Goal: Information Seeking & Learning: Stay updated

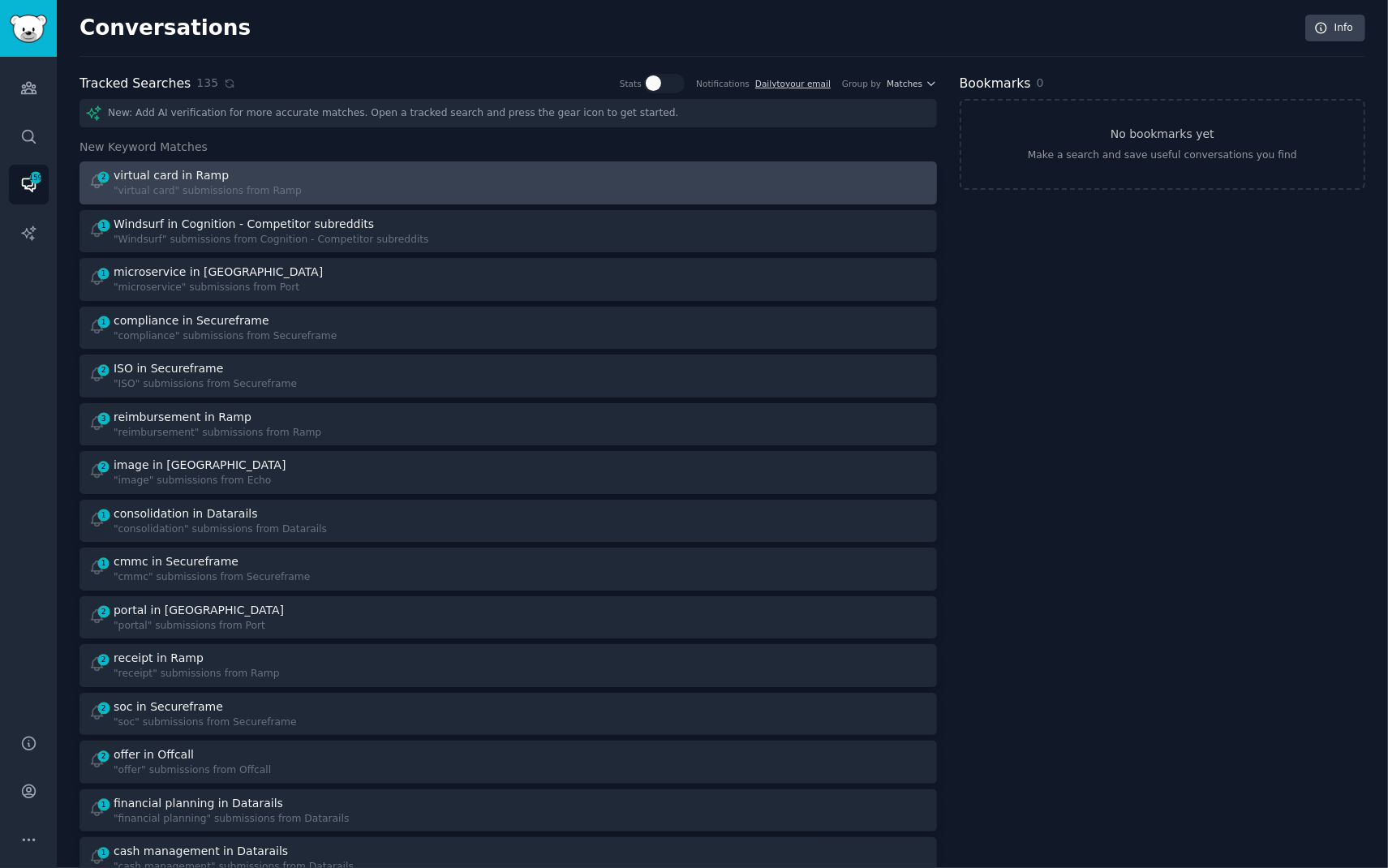
click at [646, 181] on div at bounding box center [723, 182] width 409 height 31
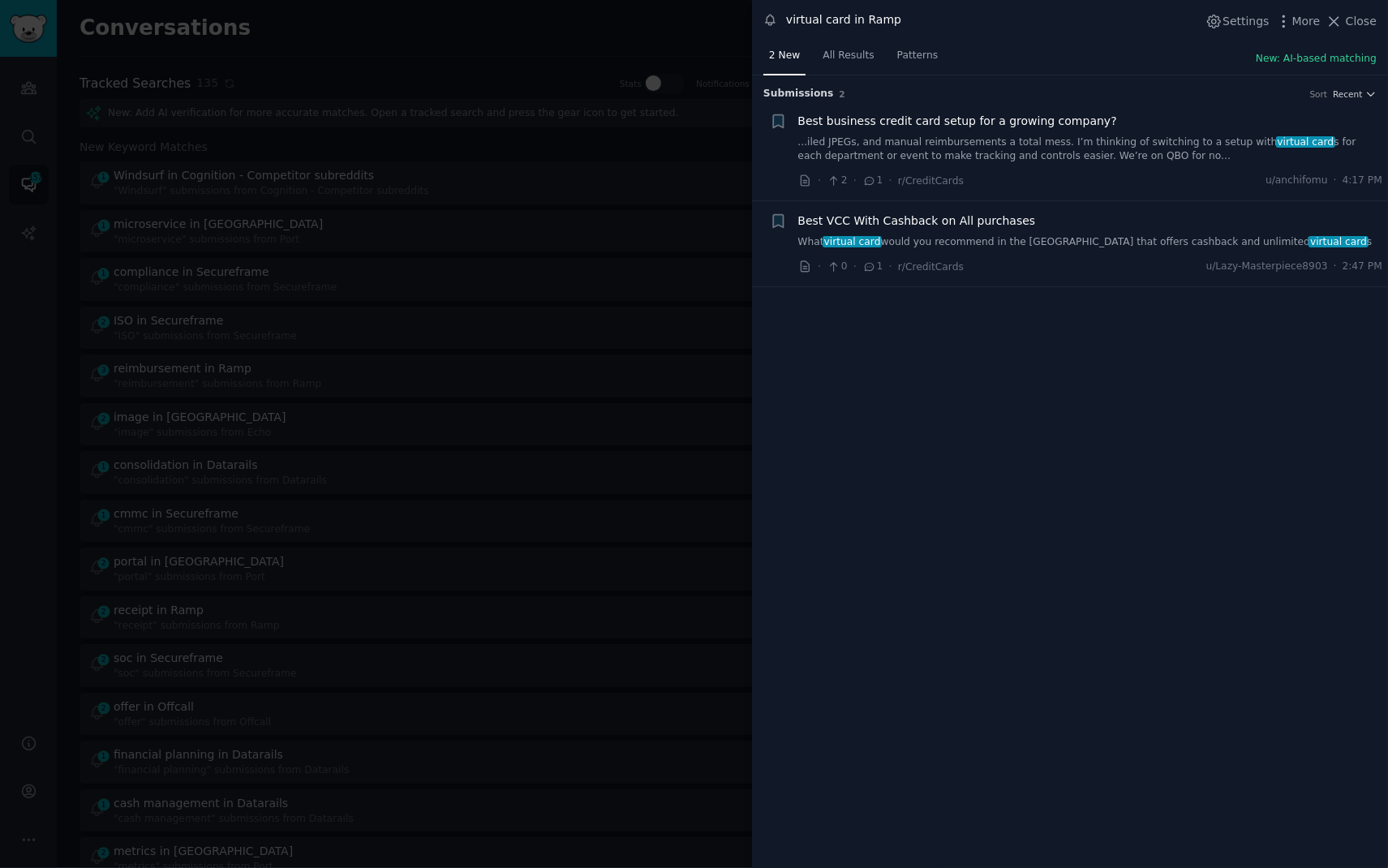
click at [1069, 142] on link "...iled JPEGs, and manual reimbursements a total mess. I’m thinking of switchin…" at bounding box center [1091, 150] width 585 height 28
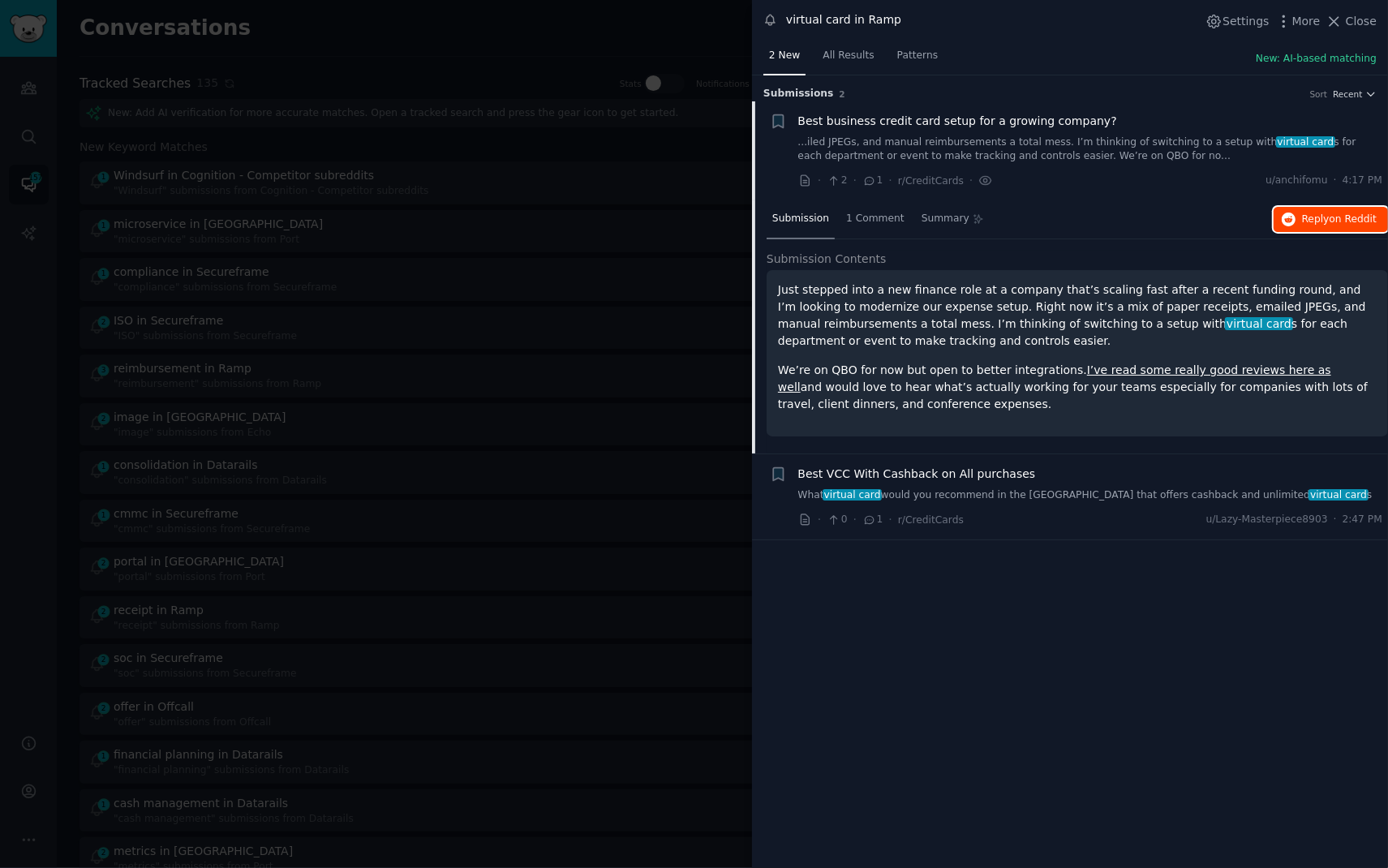
click at [1309, 228] on button "Reply on Reddit" at bounding box center [1331, 219] width 114 height 26
click at [561, 31] on div at bounding box center [694, 434] width 1388 height 868
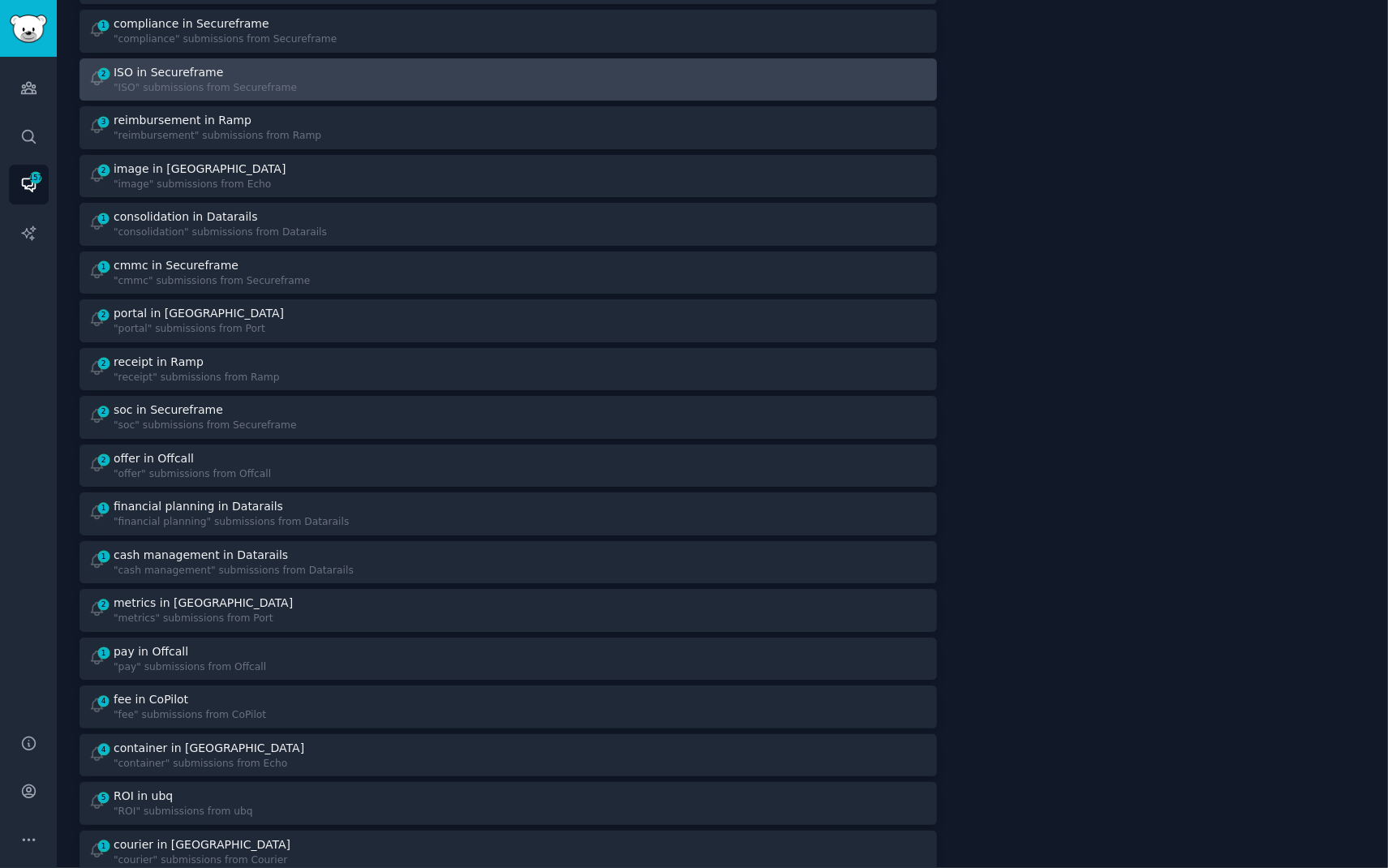
scroll to position [304, 0]
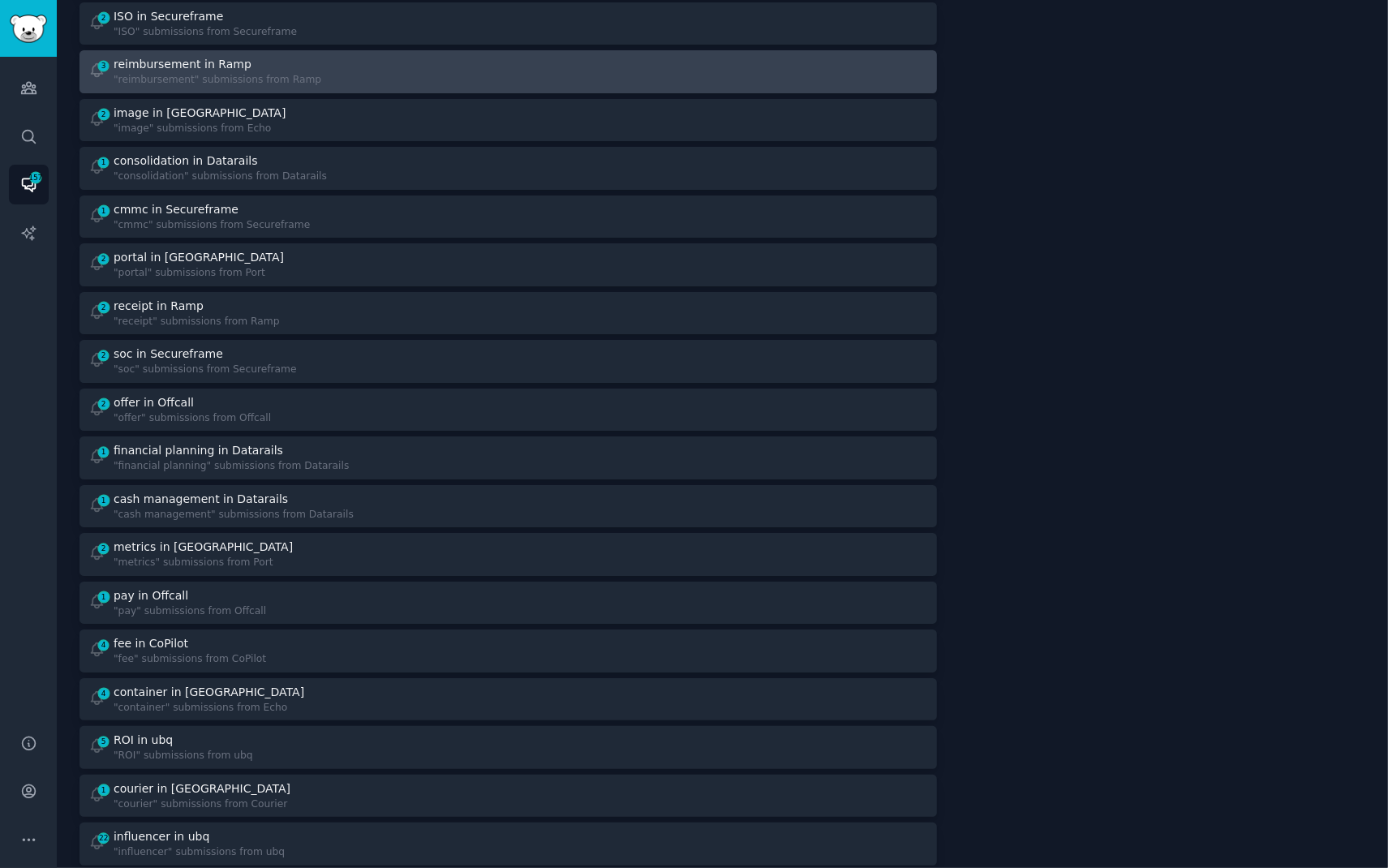
click at [437, 66] on div "3 reimbursement in Ramp "reimbursement" submissions from Ramp" at bounding box center [293, 71] width 409 height 31
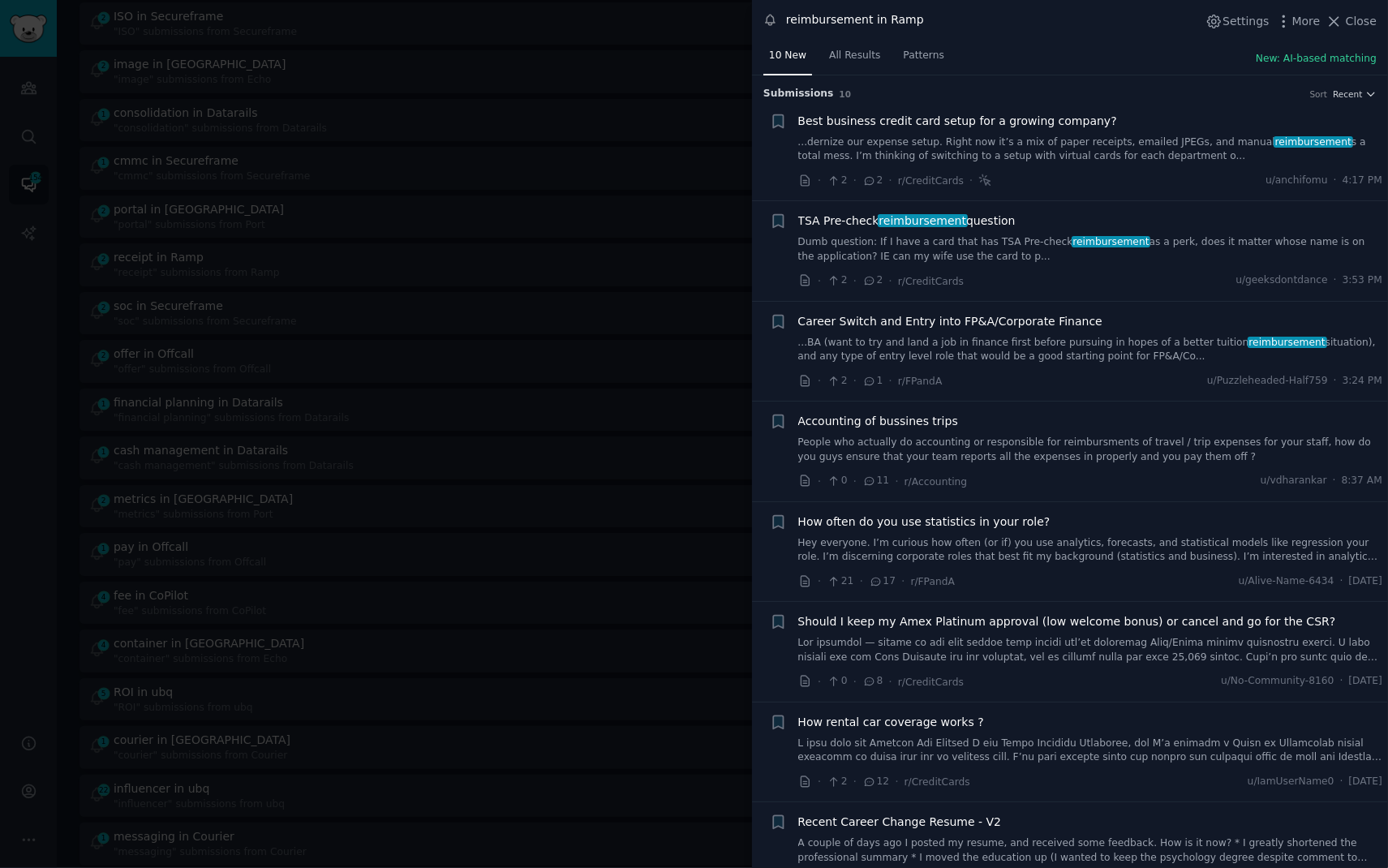
click at [430, 50] on div at bounding box center [694, 434] width 1388 height 868
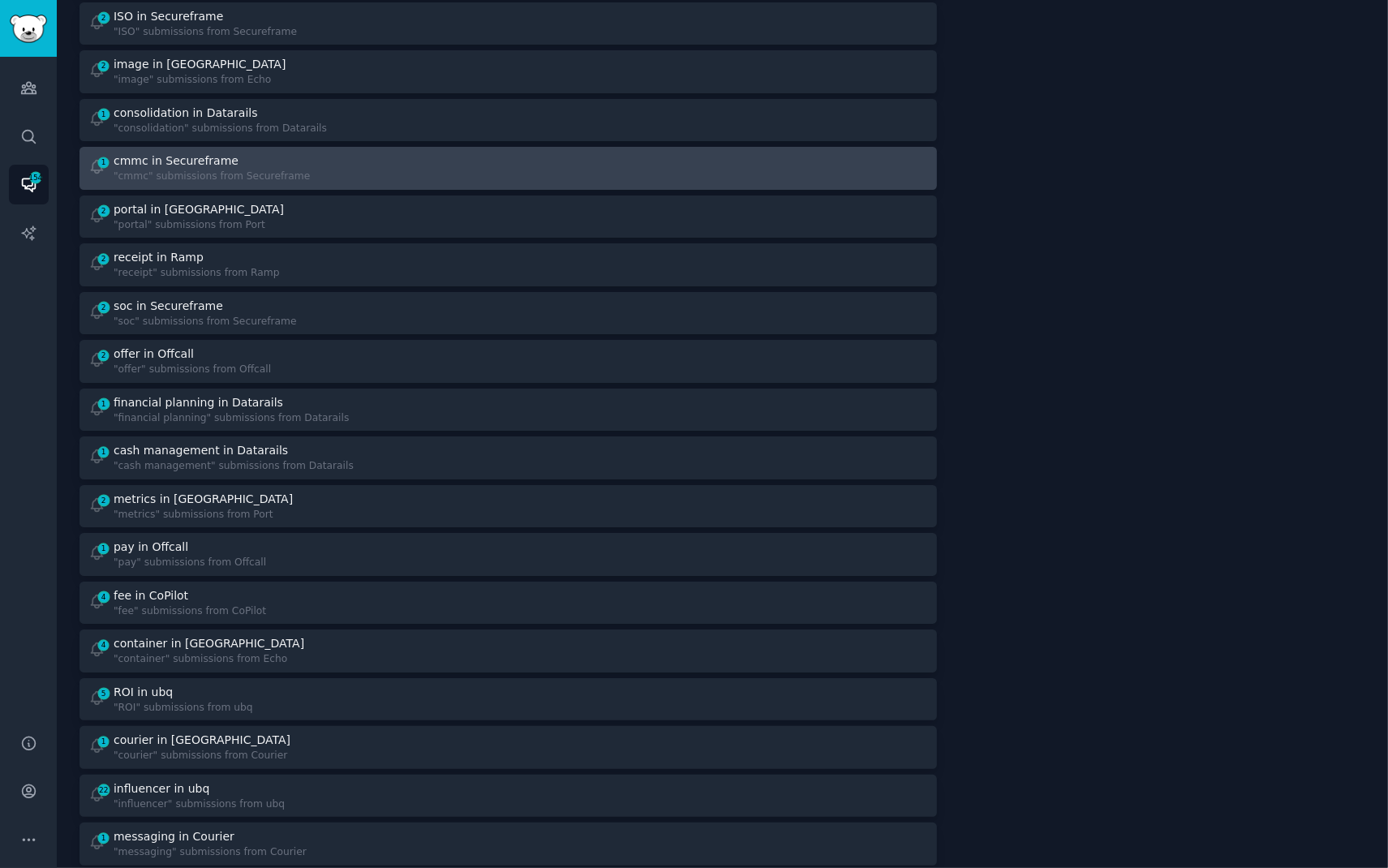
click at [379, 166] on div "1 cmmc in Secureframe "cmmc" submissions from Secureframe" at bounding box center [293, 168] width 409 height 31
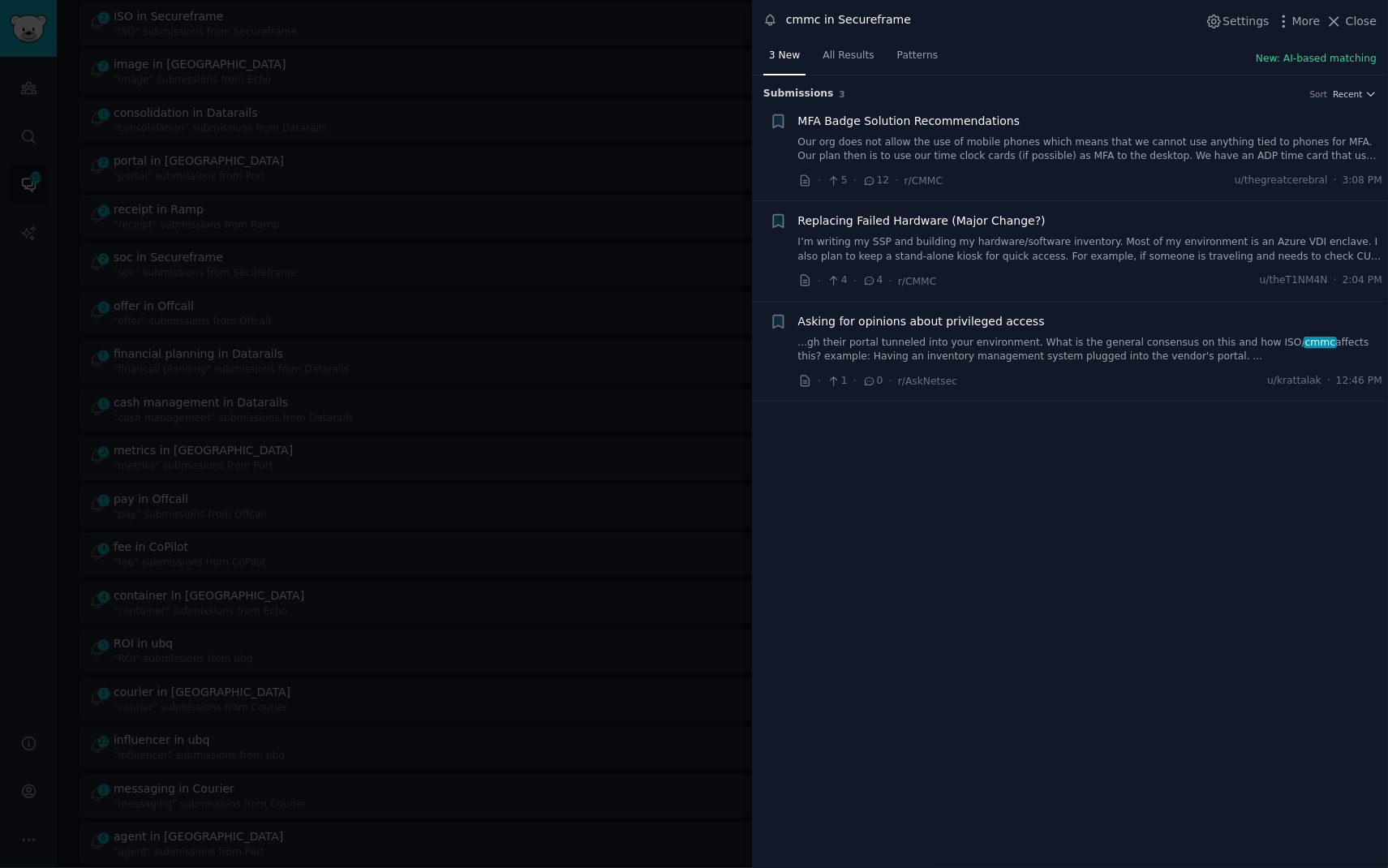
click at [65, 296] on div at bounding box center [694, 434] width 1388 height 868
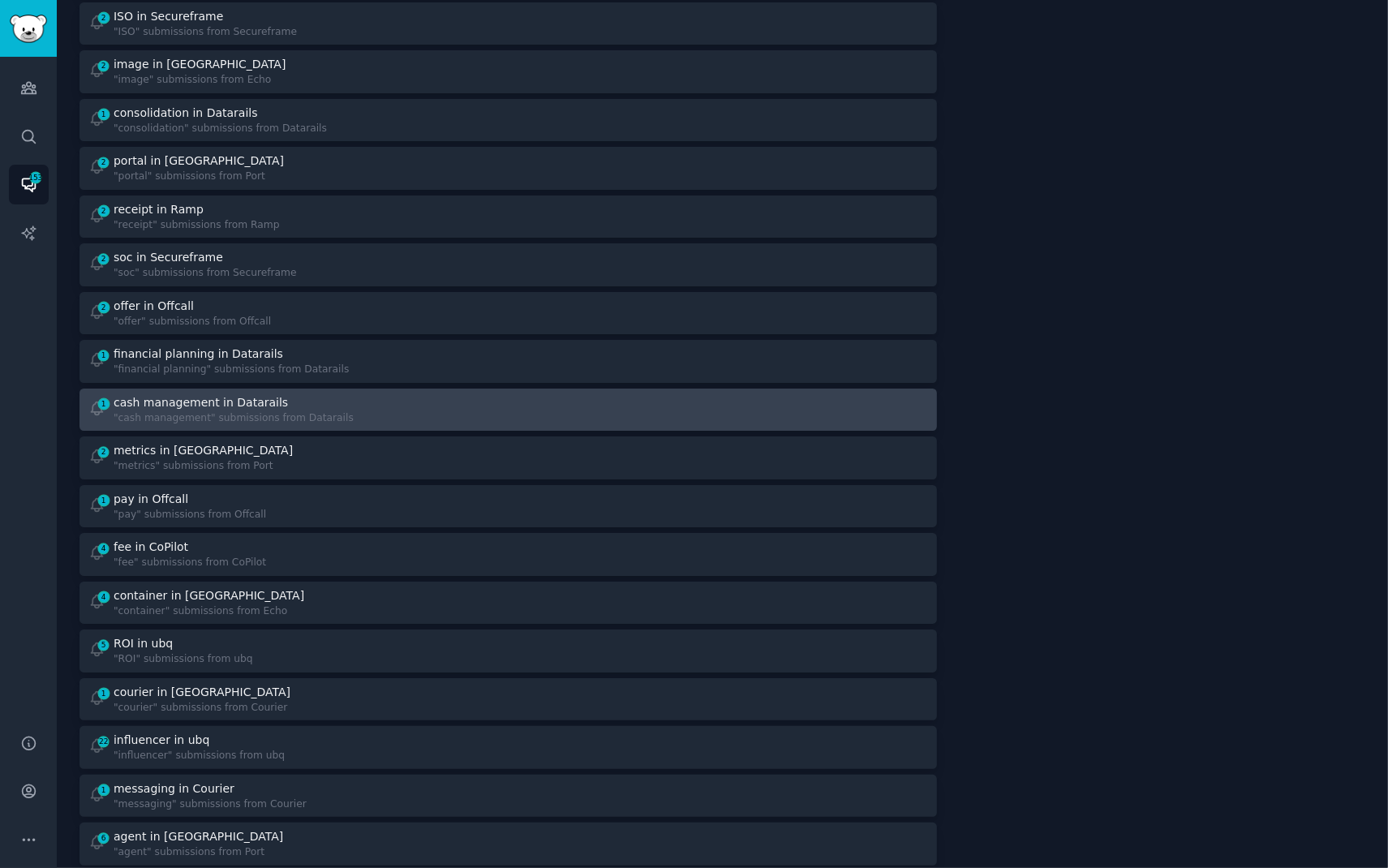
click at [146, 403] on div "cash management in Datarails" at bounding box center [201, 403] width 175 height 17
